Goal: Information Seeking & Learning: Learn about a topic

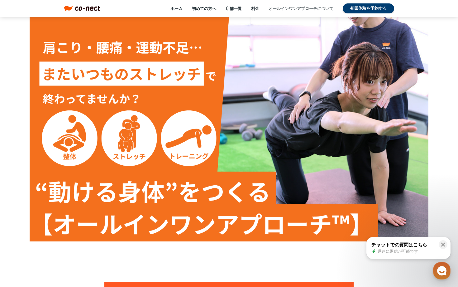
click at [302, 11] on link "オールインワンアプローチについて" at bounding box center [301, 9] width 65 height 6
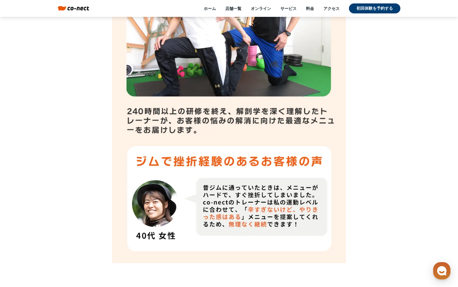
scroll to position [4047, 0]
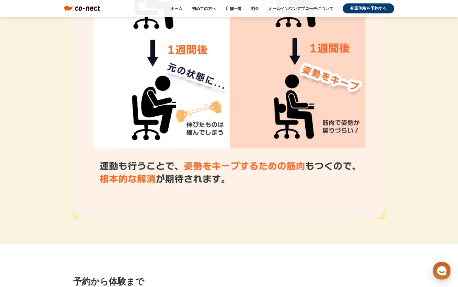
scroll to position [2181, 0]
